Goal: Information Seeking & Learning: Learn about a topic

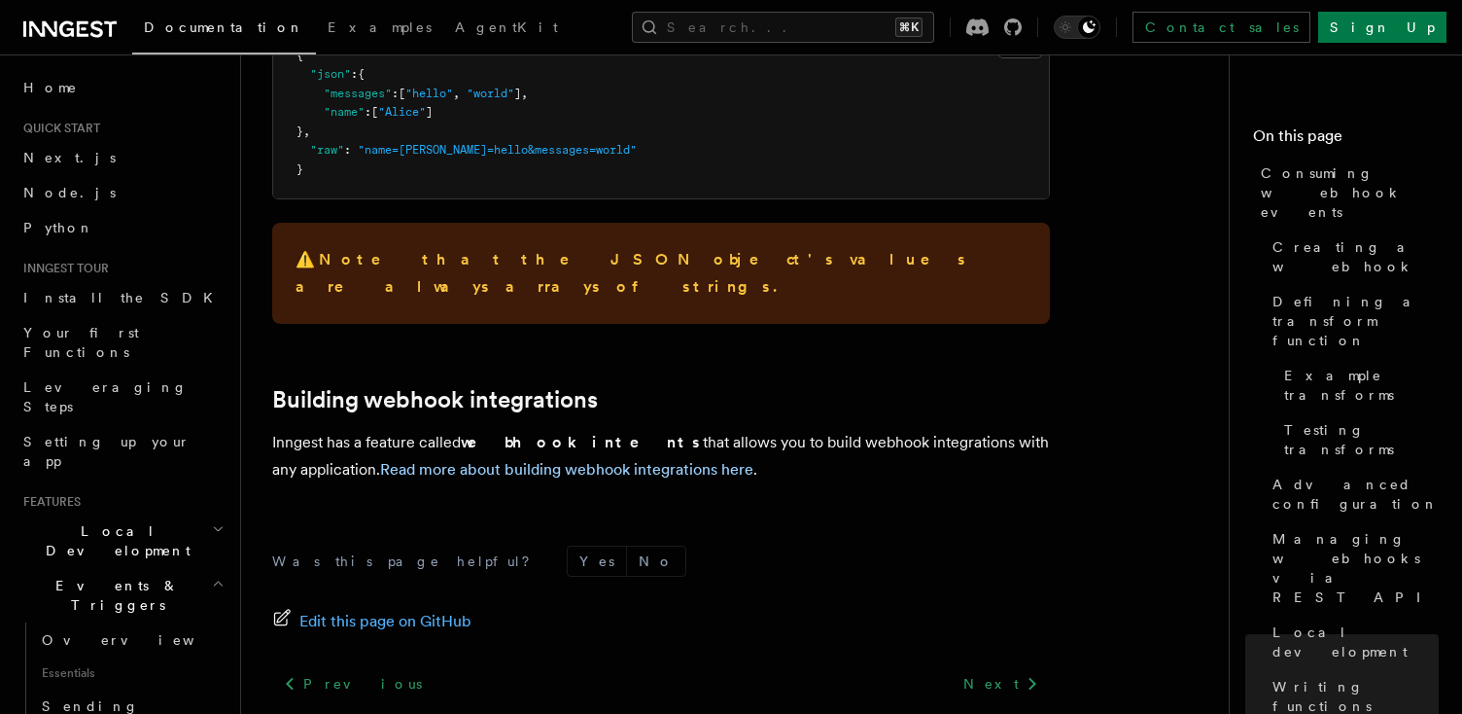
scroll to position [186, 0]
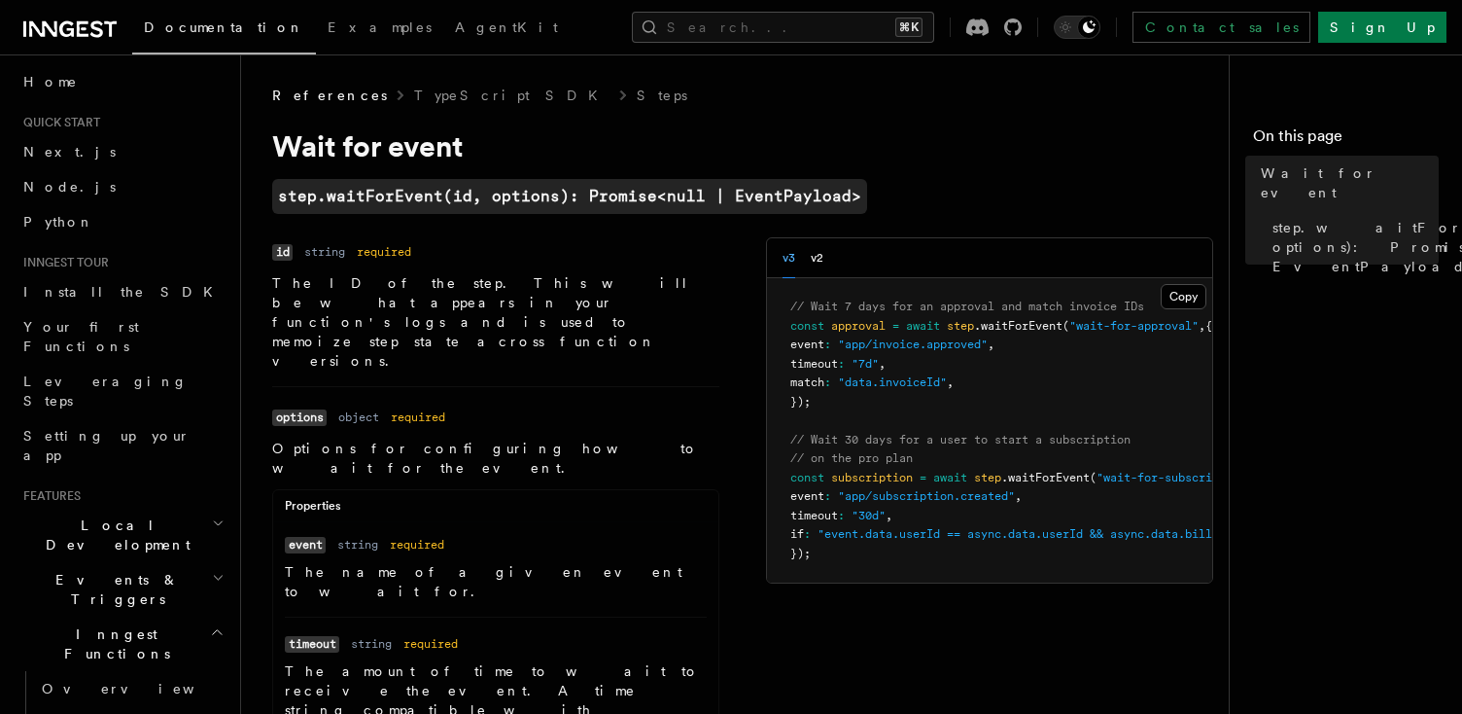
scroll to position [19, 0]
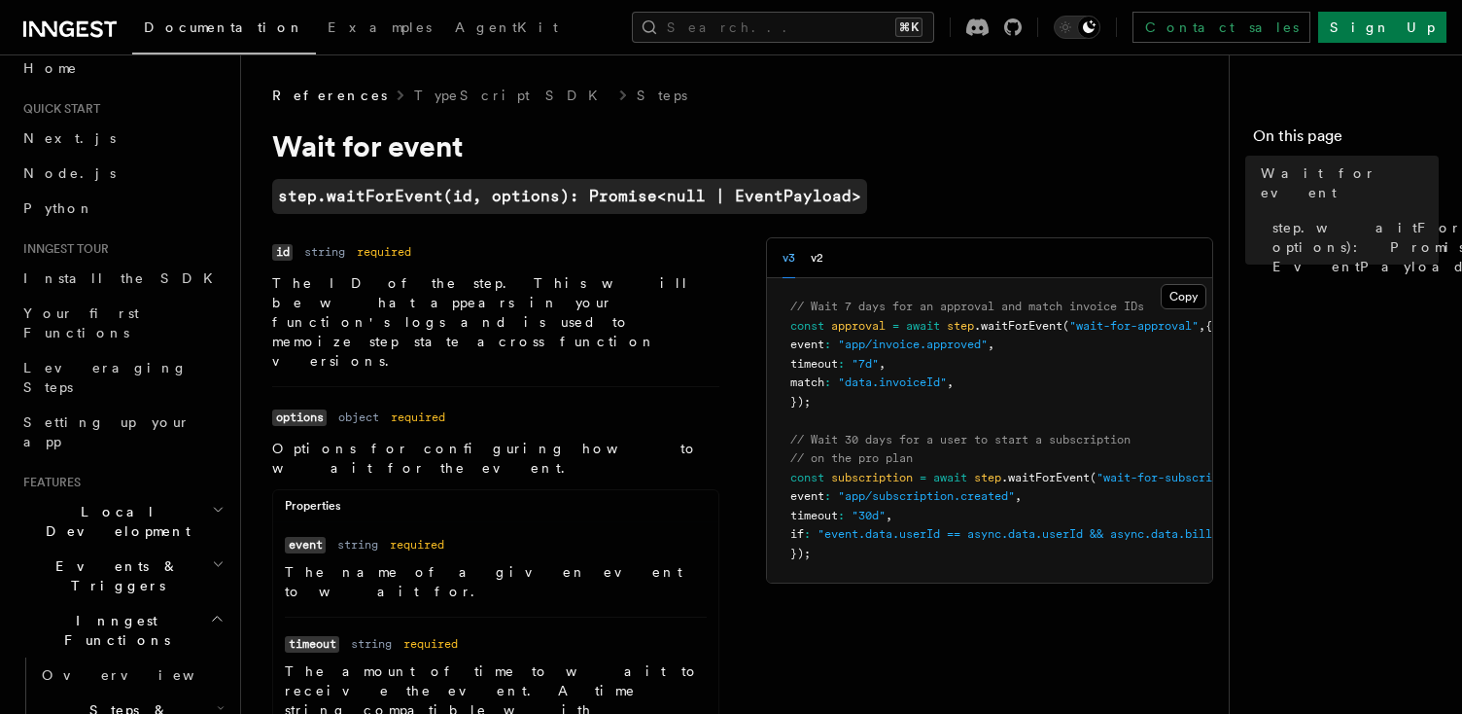
click at [98, 556] on span "Events & Triggers" at bounding box center [114, 575] width 196 height 39
click at [78, 612] on span "Overview" at bounding box center [142, 620] width 200 height 16
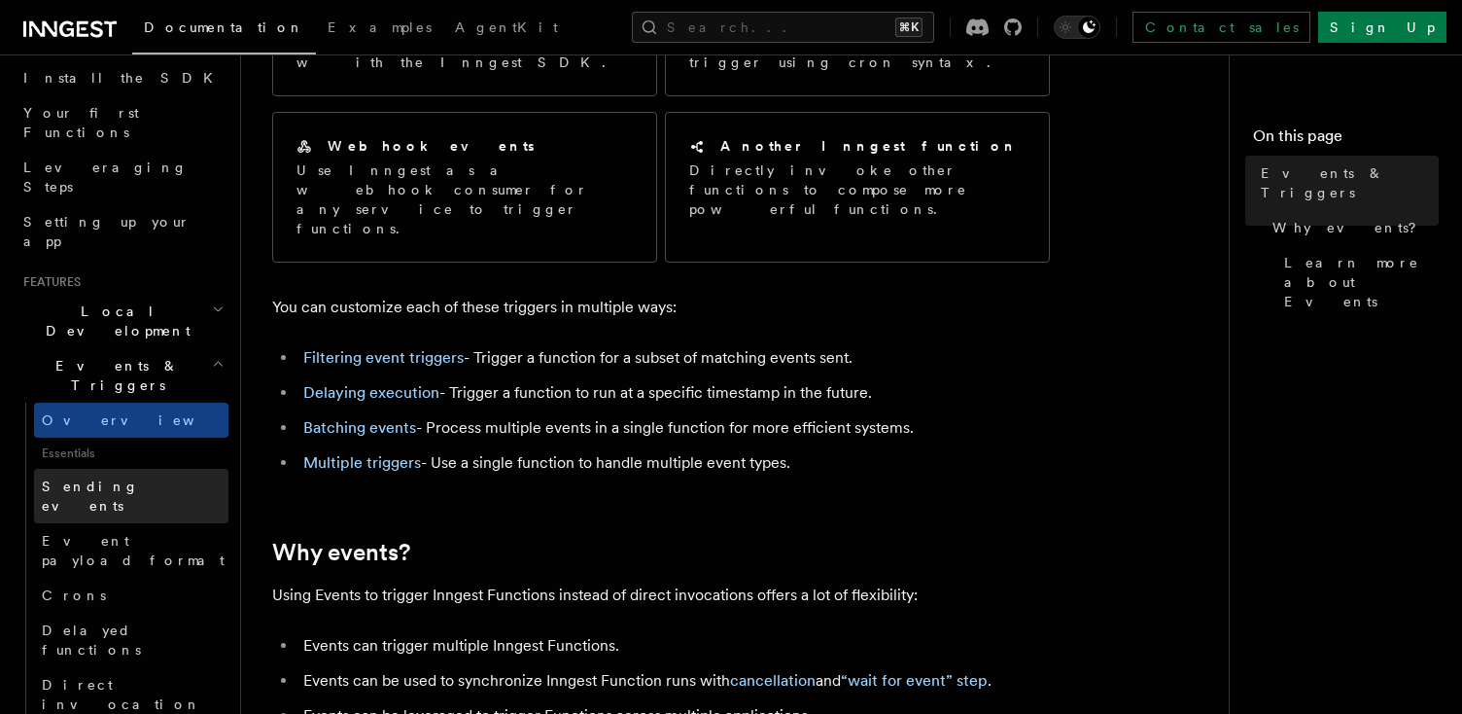
scroll to position [220, 0]
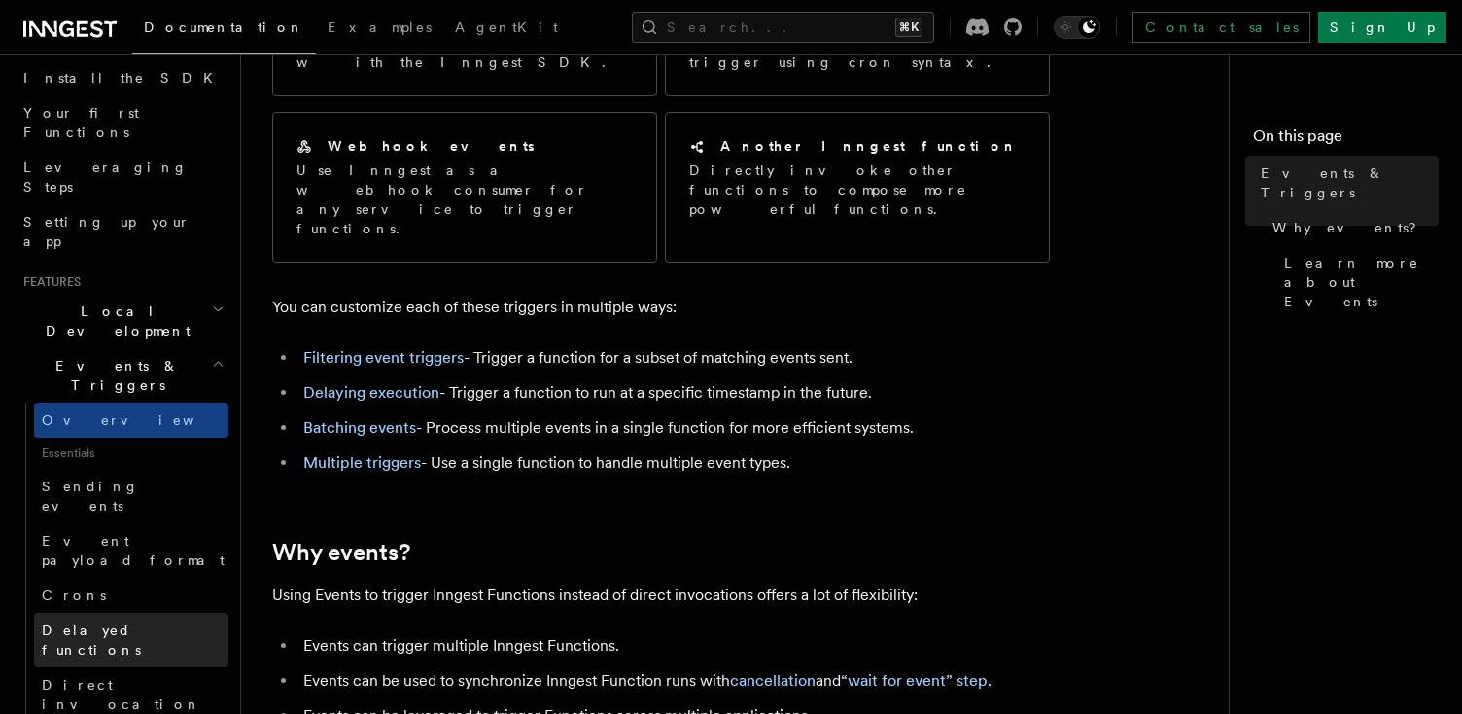
click at [125, 622] on span "Delayed functions" at bounding box center [91, 639] width 99 height 35
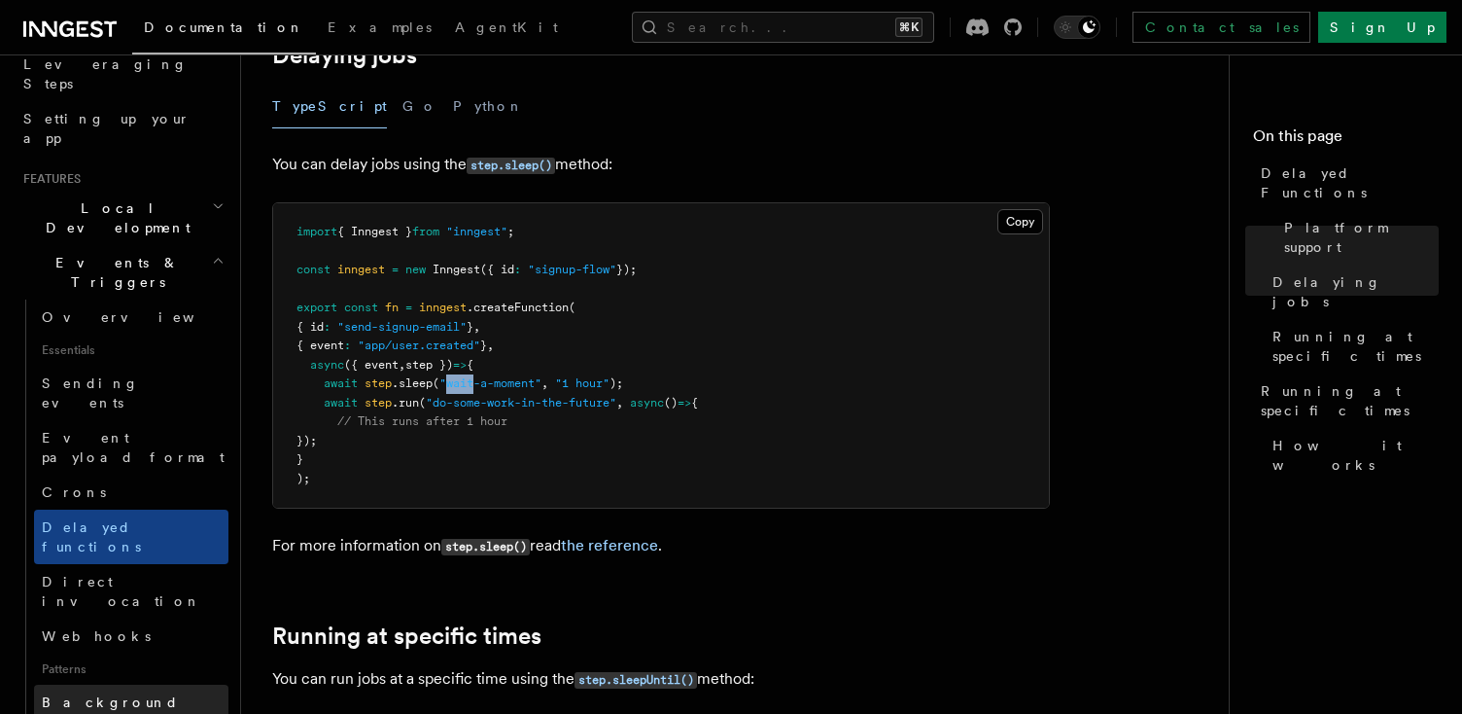
scroll to position [335, 0]
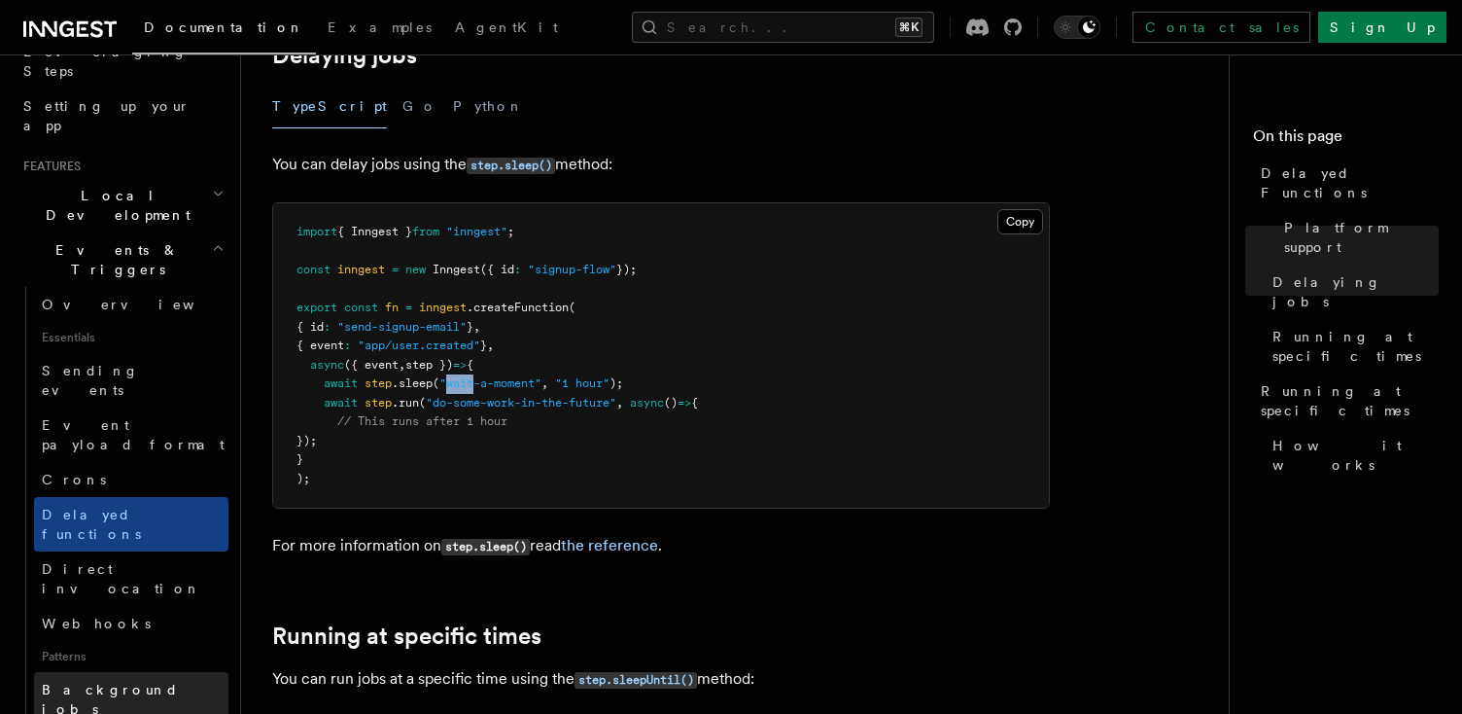
click at [93, 681] on span "Background jobs" at bounding box center [110, 698] width 137 height 35
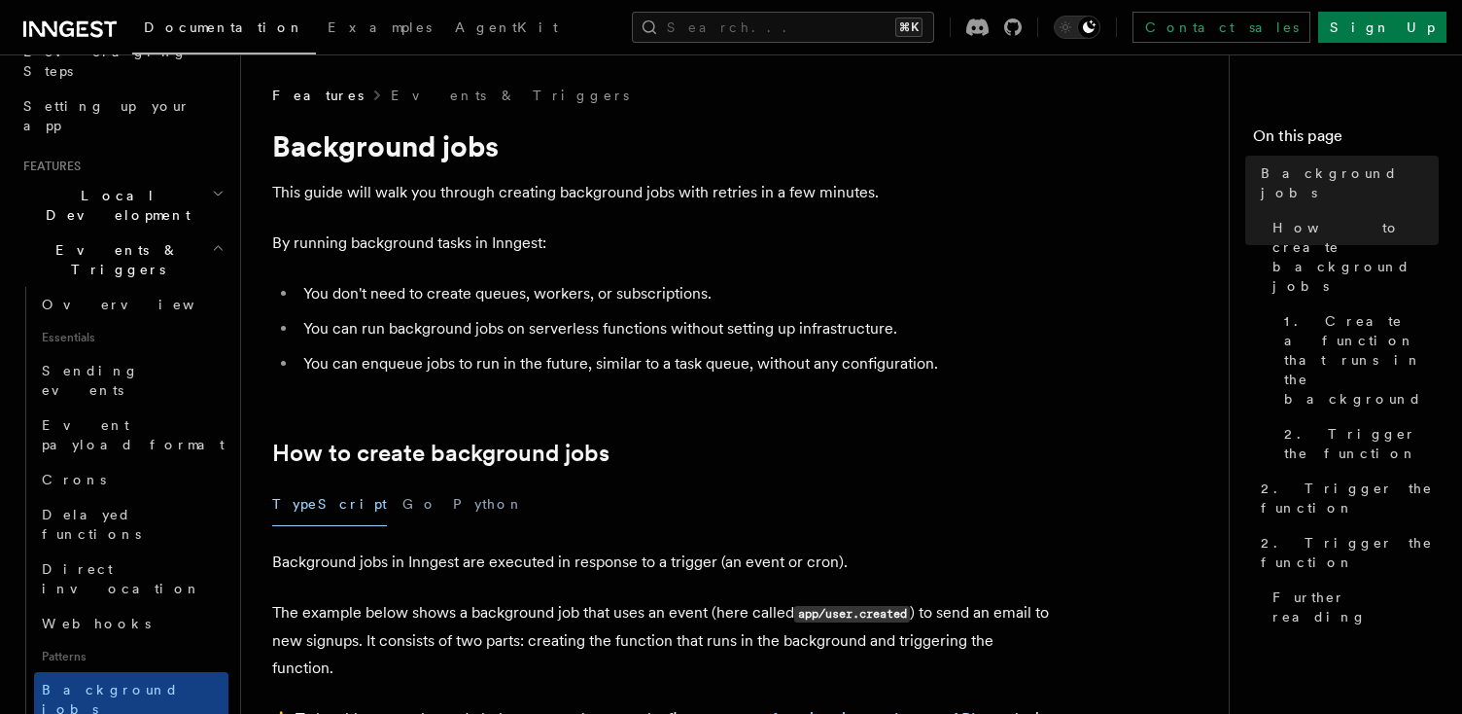
drag, startPoint x: 649, startPoint y: 181, endPoint x: 961, endPoint y: 420, distance: 393.2
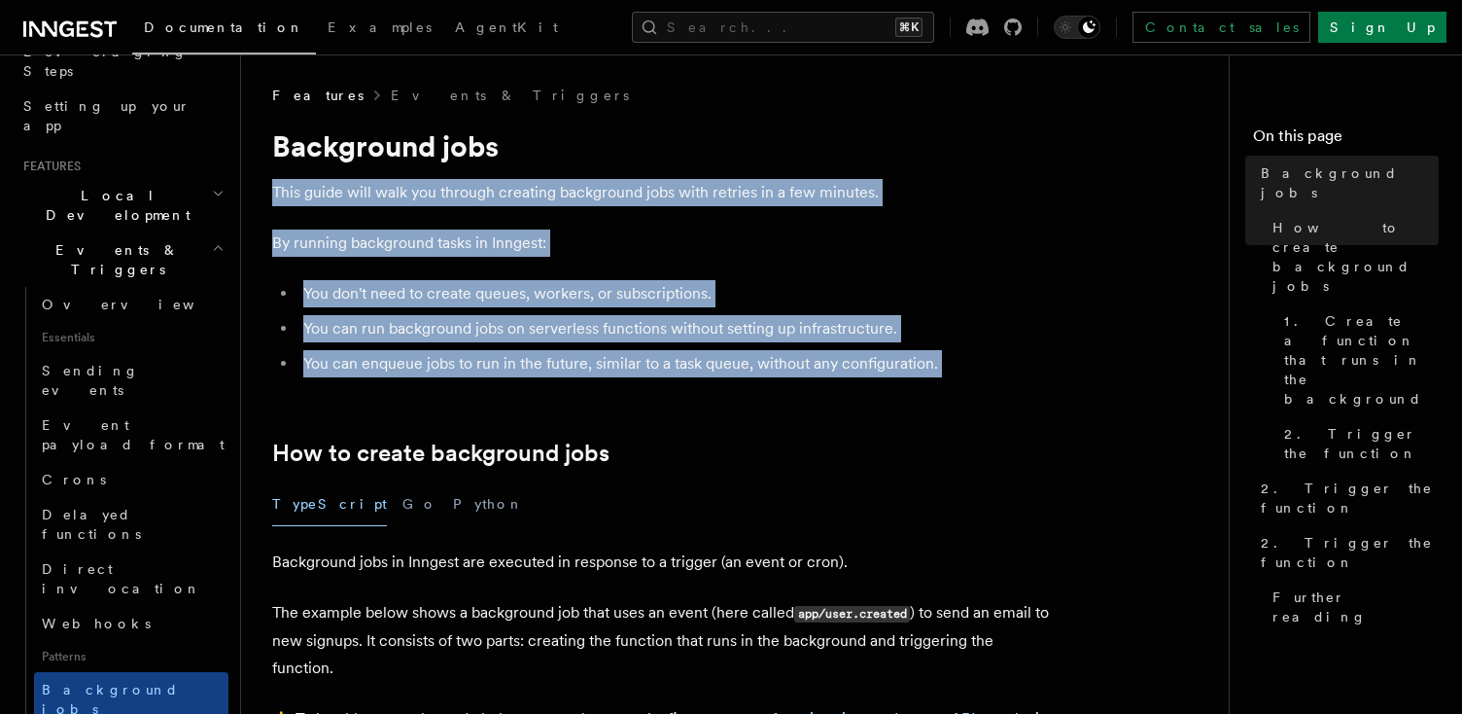
drag, startPoint x: 980, startPoint y: 408, endPoint x: 344, endPoint y: 171, distance: 678.6
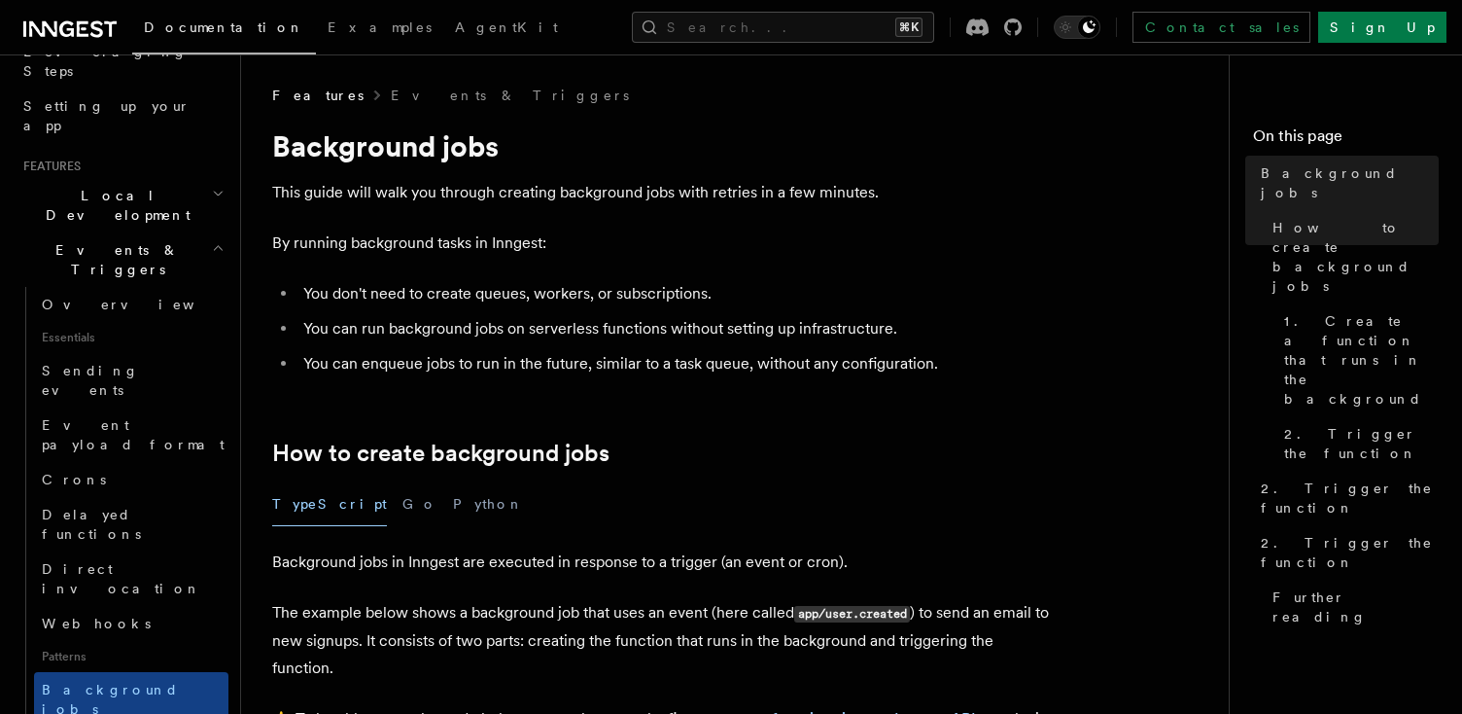
click at [658, 350] on li "You can enqueue jobs to run in the future, similar to a task queue, without any…" at bounding box center [673, 363] width 752 height 27
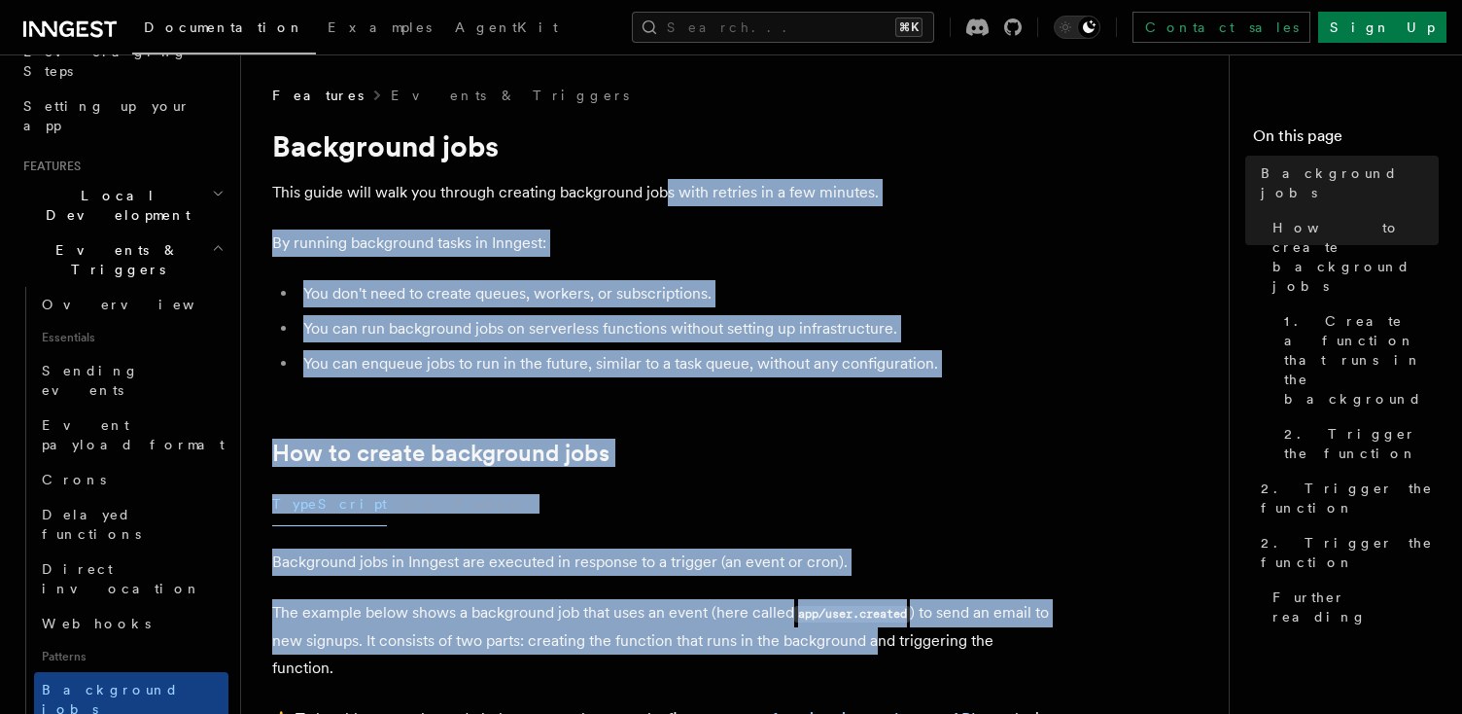
drag, startPoint x: 662, startPoint y: 195, endPoint x: 892, endPoint y: 634, distance: 495.3
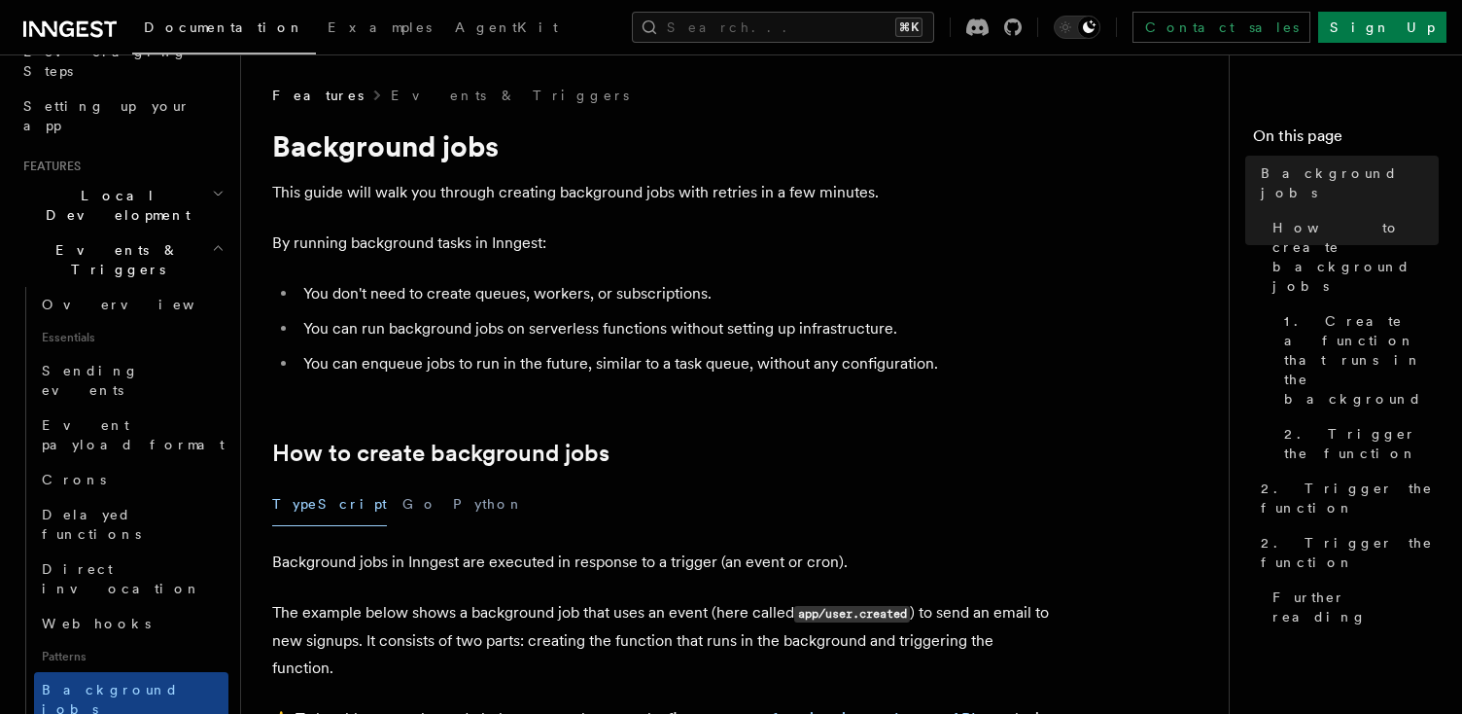
click at [894, 634] on p "The example below shows a background job that uses an event (here called app/us…" at bounding box center [661, 640] width 778 height 83
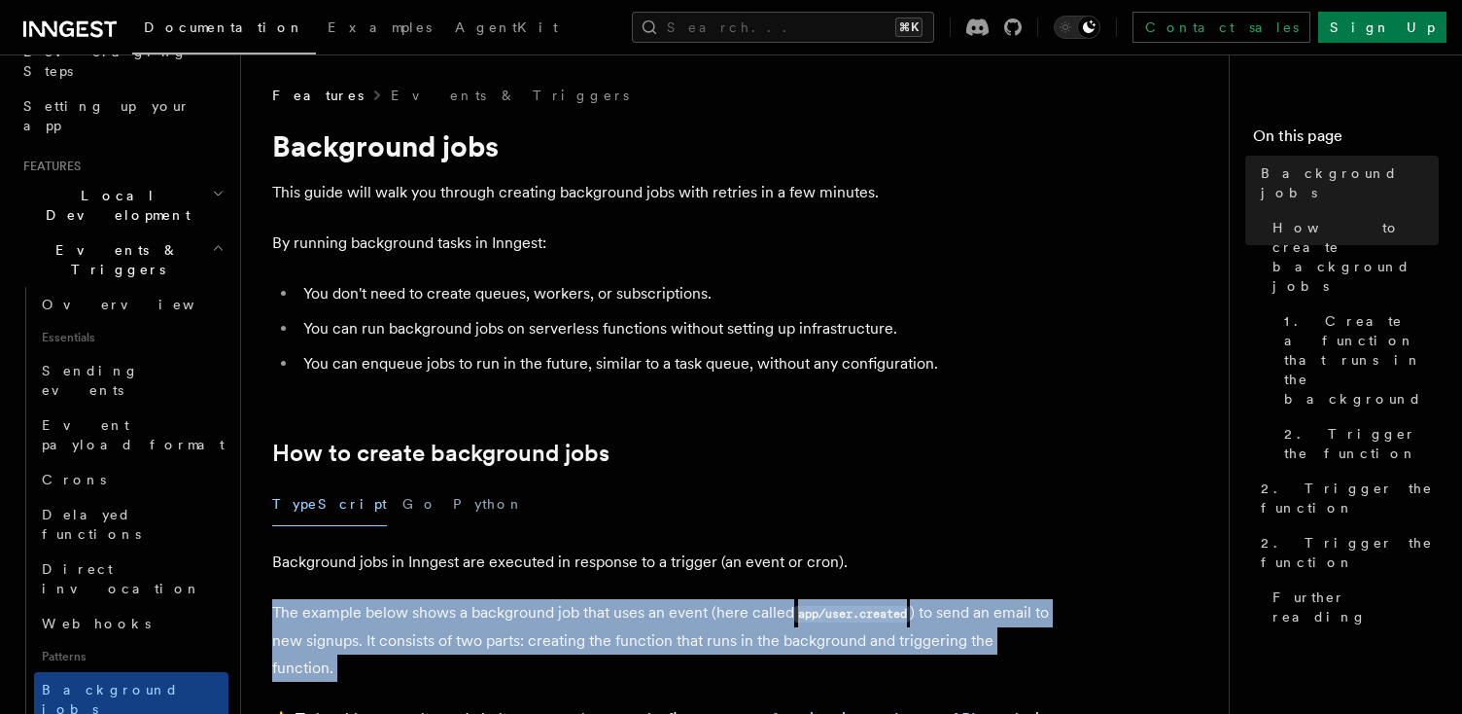
click at [894, 634] on p "The example below shows a background job that uses an event (here called app/us…" at bounding box center [661, 640] width 778 height 83
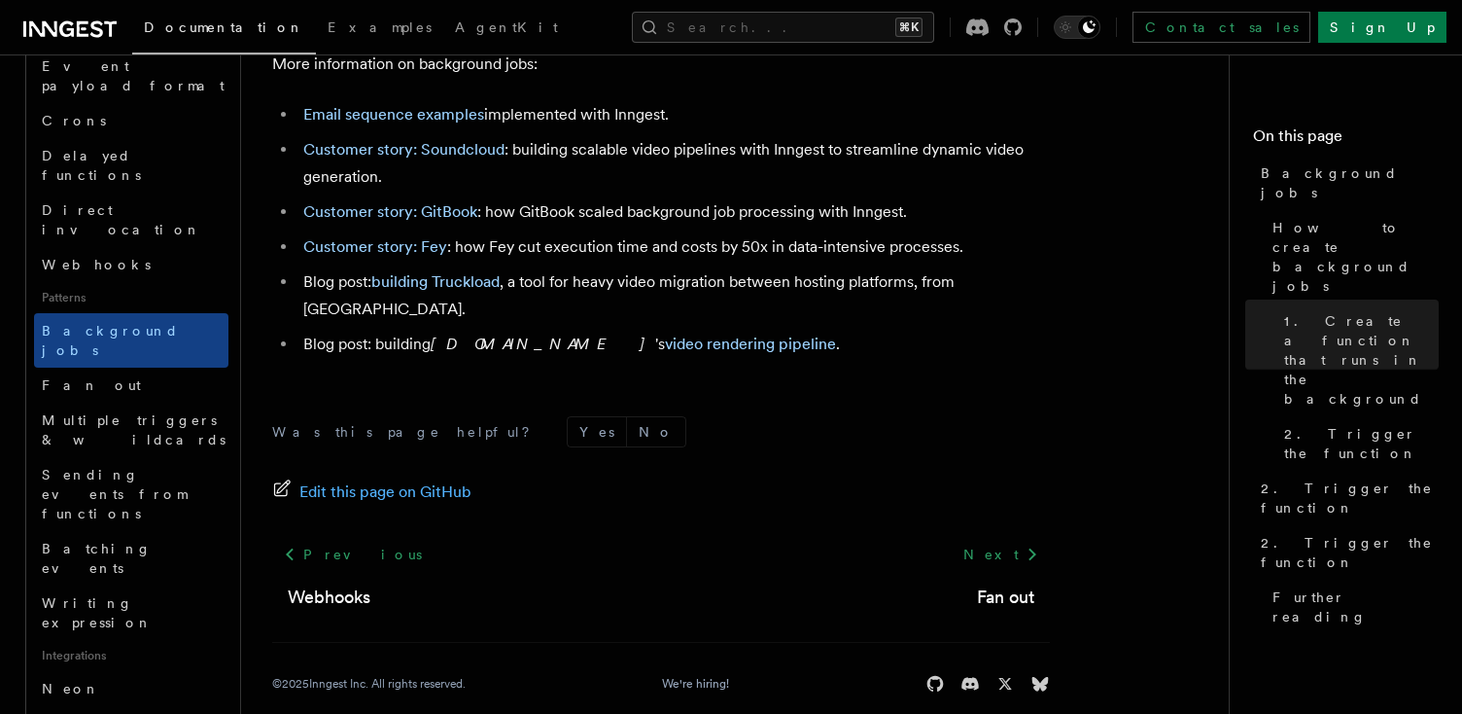
scroll to position [815, 0]
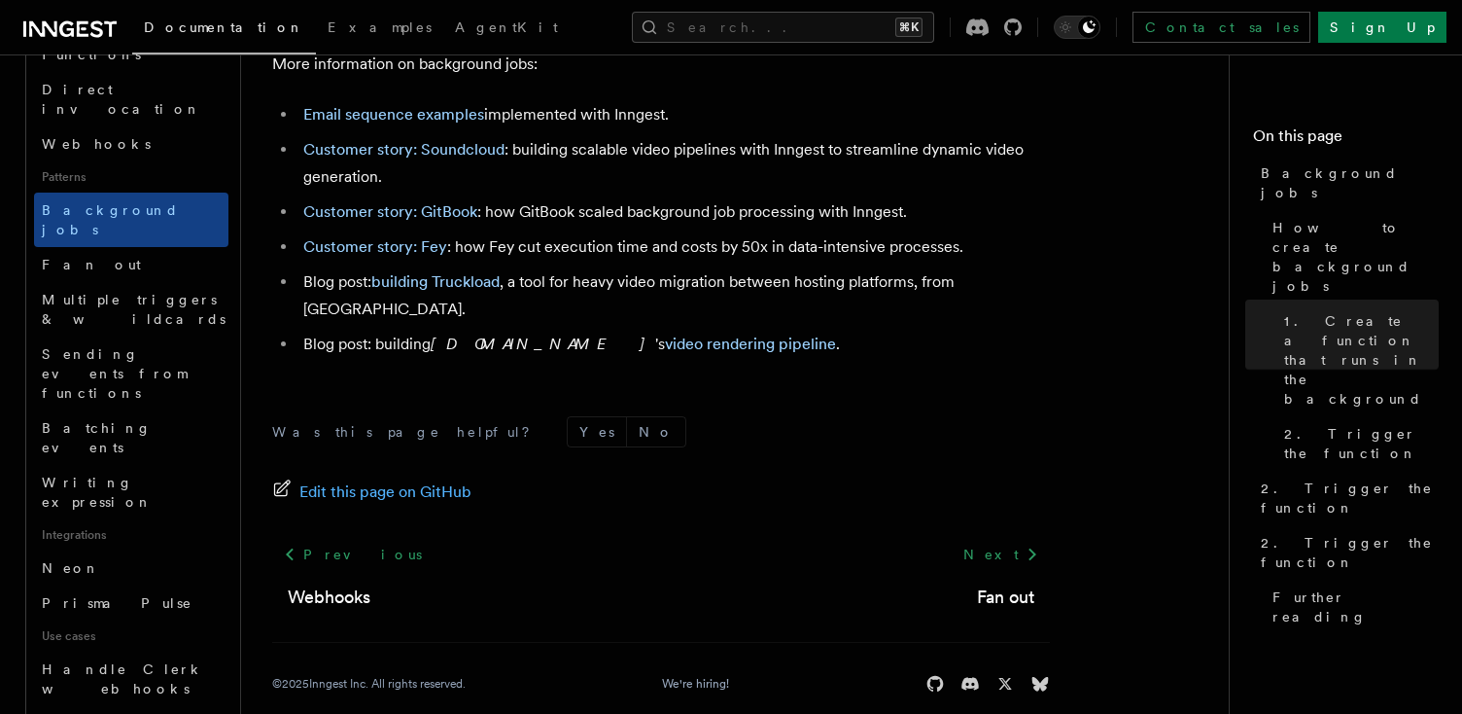
click at [978, 260] on li "Customer story: Fey : how Fey cut execution time and costs by 50x in data-inten…" at bounding box center [673, 246] width 752 height 27
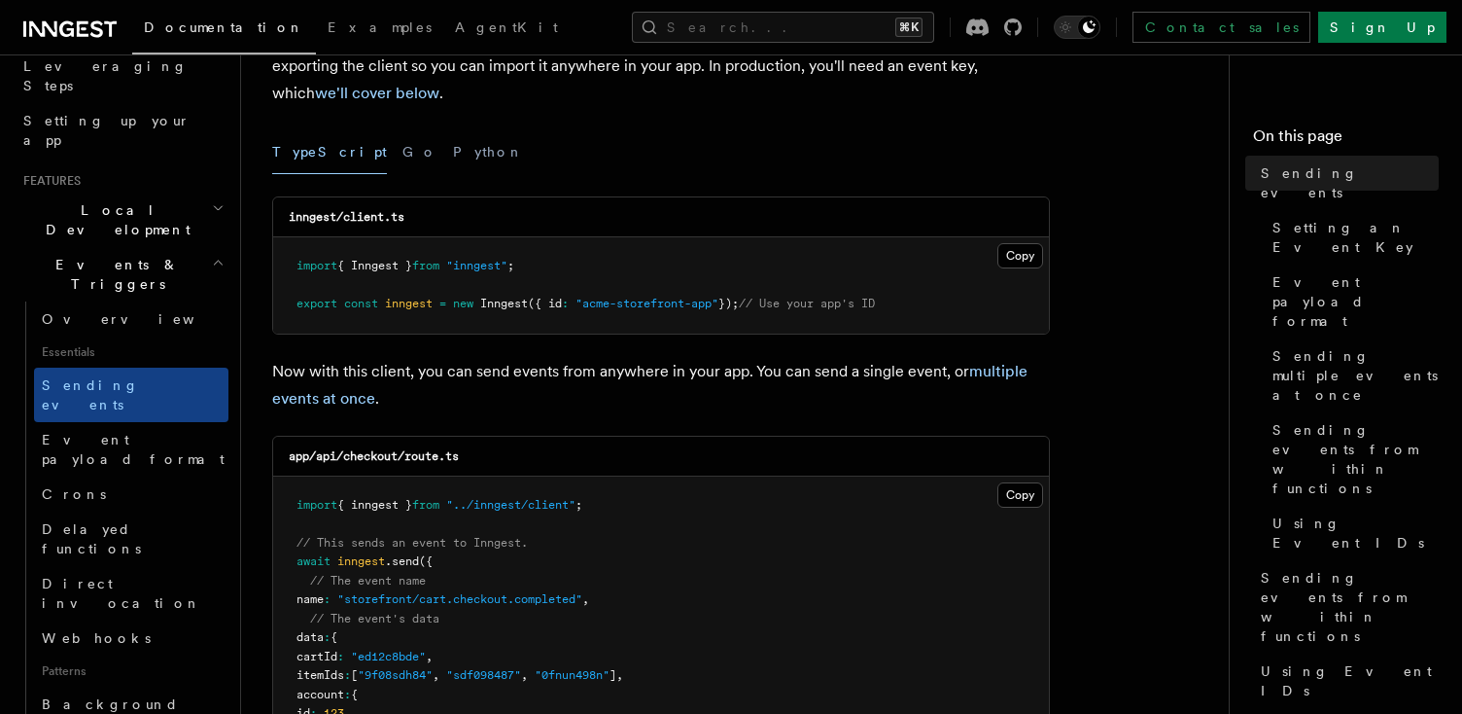
scroll to position [197, 0]
